Goal: Task Accomplishment & Management: Use online tool/utility

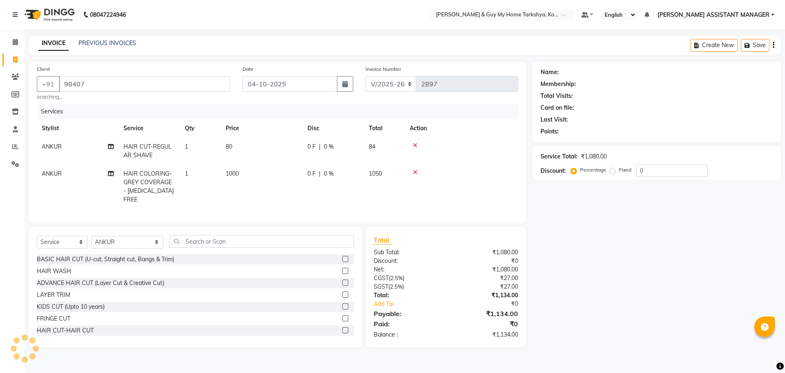
select select "7902"
select select "service"
select select "71412"
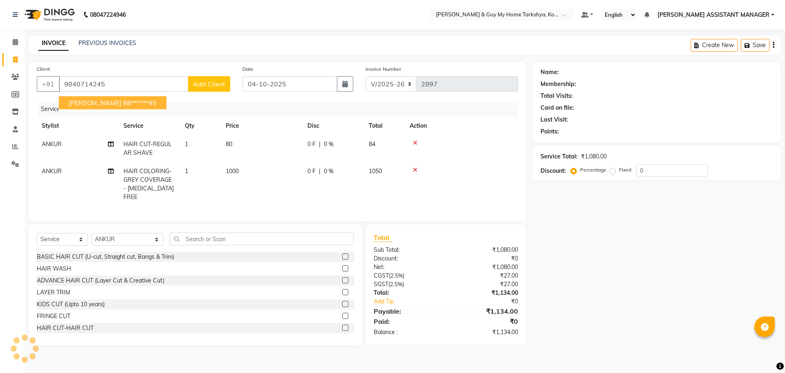
type input "9840714245"
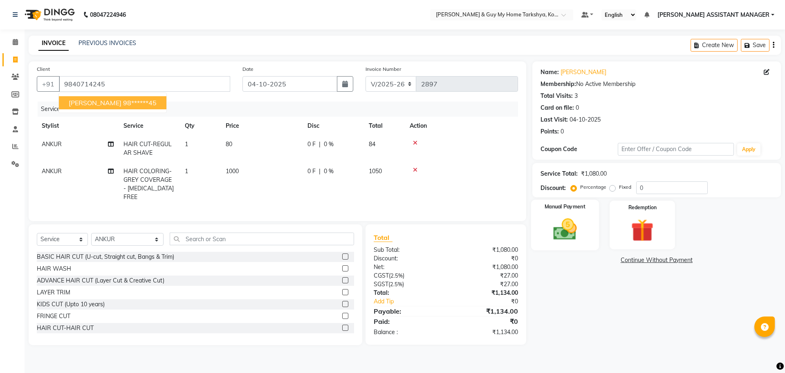
click at [566, 221] on img at bounding box center [565, 229] width 38 height 27
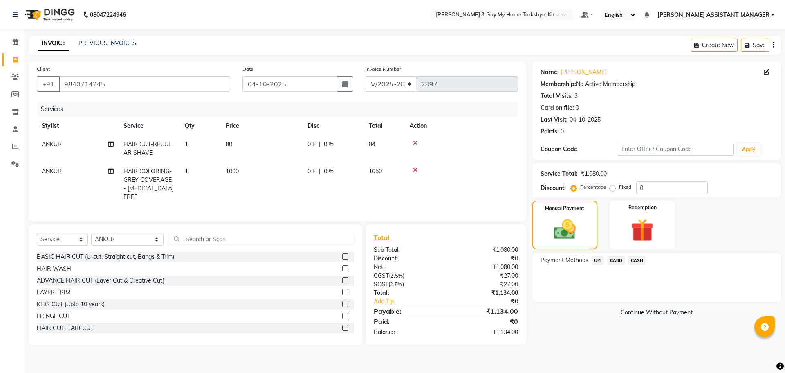
click at [596, 261] on span "UPI" at bounding box center [598, 260] width 13 height 9
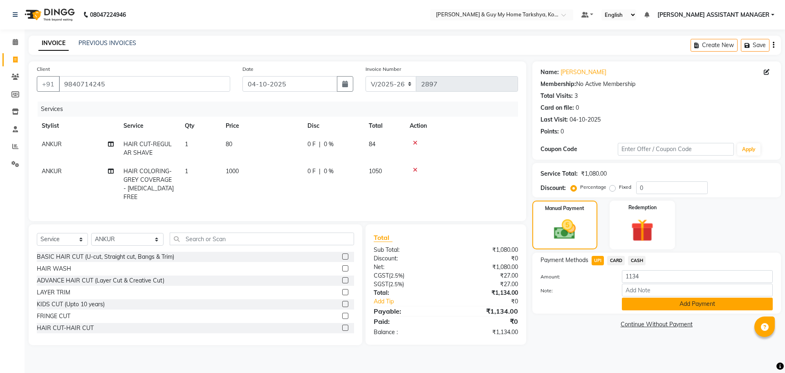
click at [687, 302] on button "Add Payment" at bounding box center [697, 303] width 151 height 13
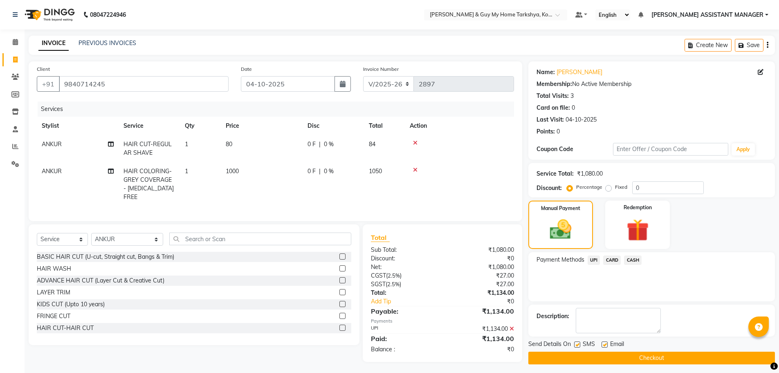
click at [660, 356] on button "Checkout" at bounding box center [651, 357] width 247 height 13
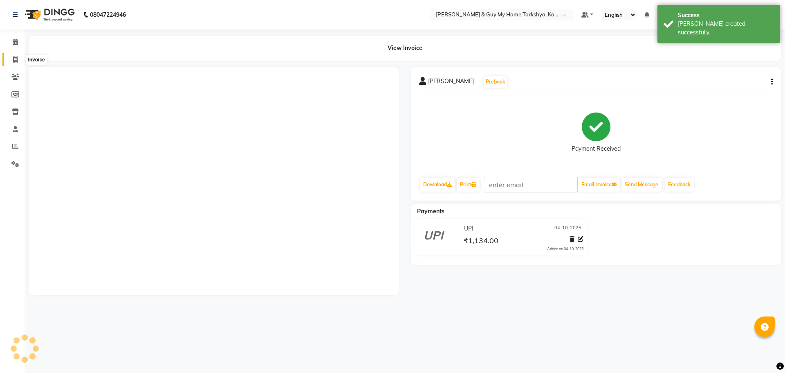
click at [12, 56] on span at bounding box center [15, 59] width 14 height 9
select select "service"
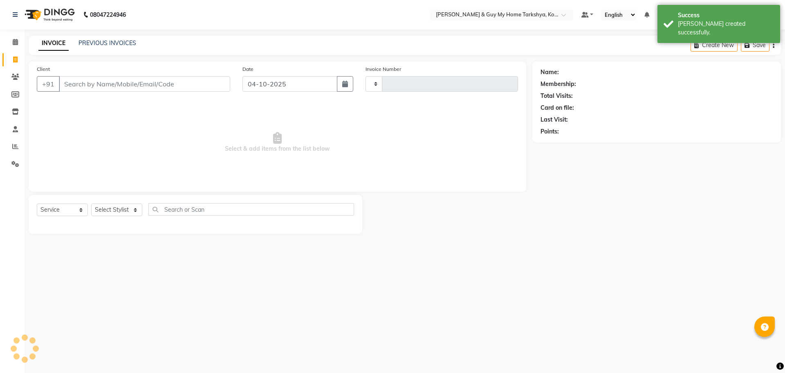
type input "2899"
select select "7902"
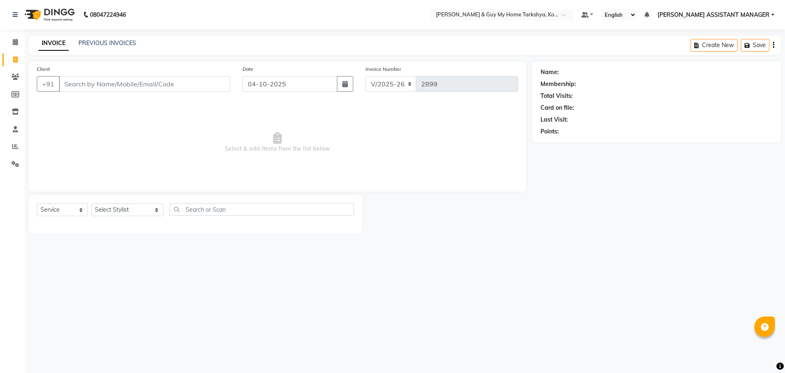
click at [537, 281] on div "08047224946 Select Location × [PERSON_NAME] & Guy My Home Tarkshya, Kokapet Def…" at bounding box center [392, 186] width 785 height 373
click at [594, 209] on div "Name: Membership: Total Visits: Card on file: Last Visit: Points:" at bounding box center [660, 147] width 255 height 172
